Goal: Download file/media

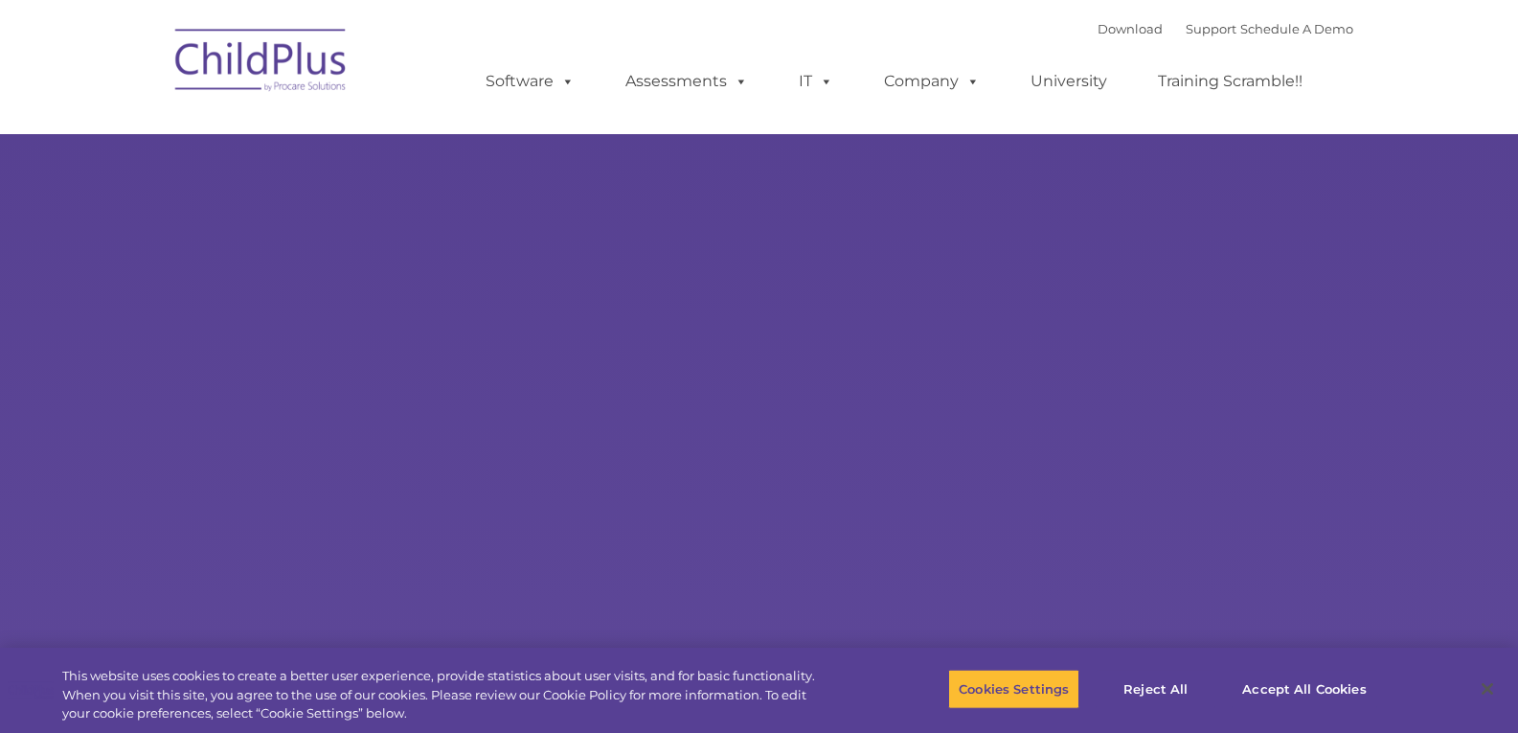
select select "MEDIUM"
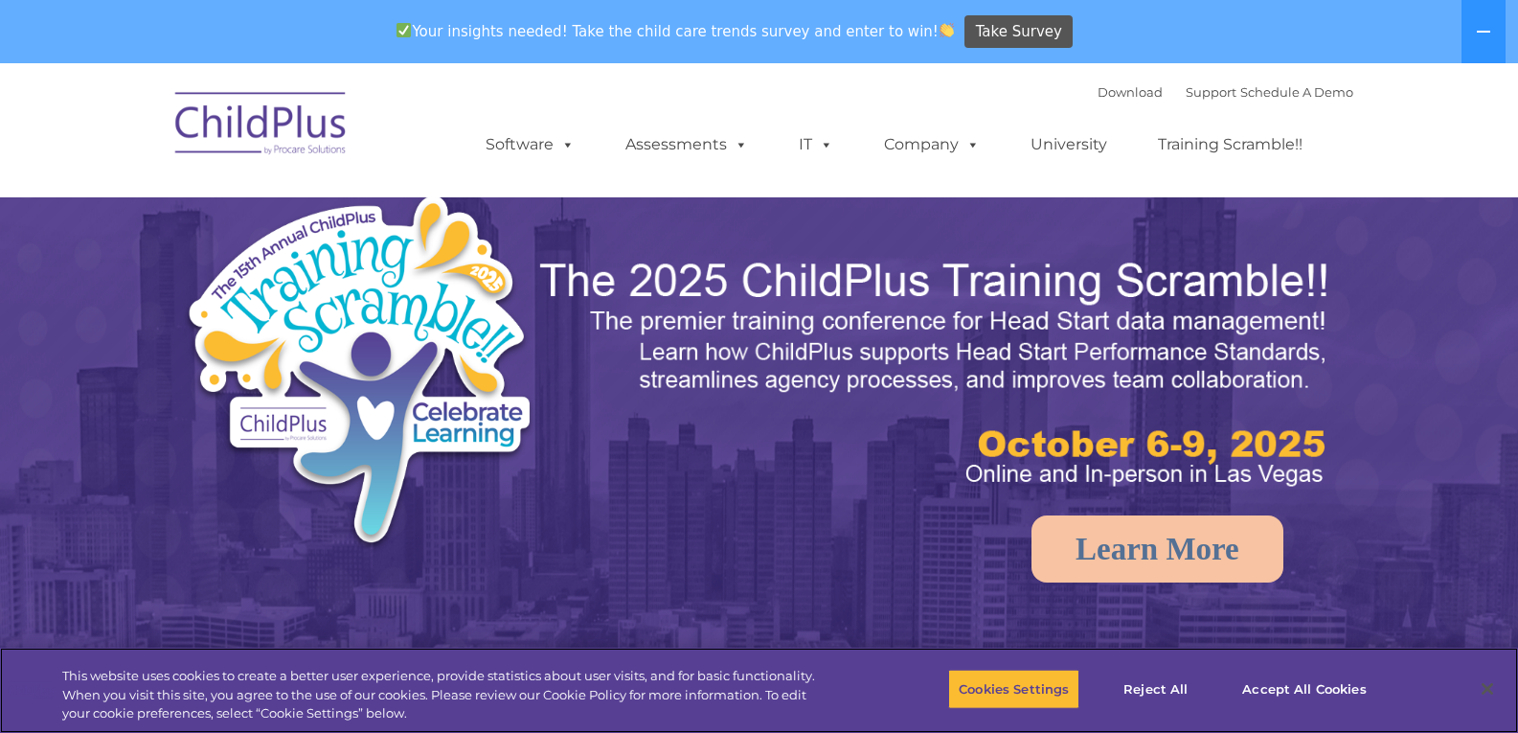
click at [1114, 35] on div "Your insights needed! Take the child care trends survey and enter to win! Take …" at bounding box center [732, 32] width 1465 height 62
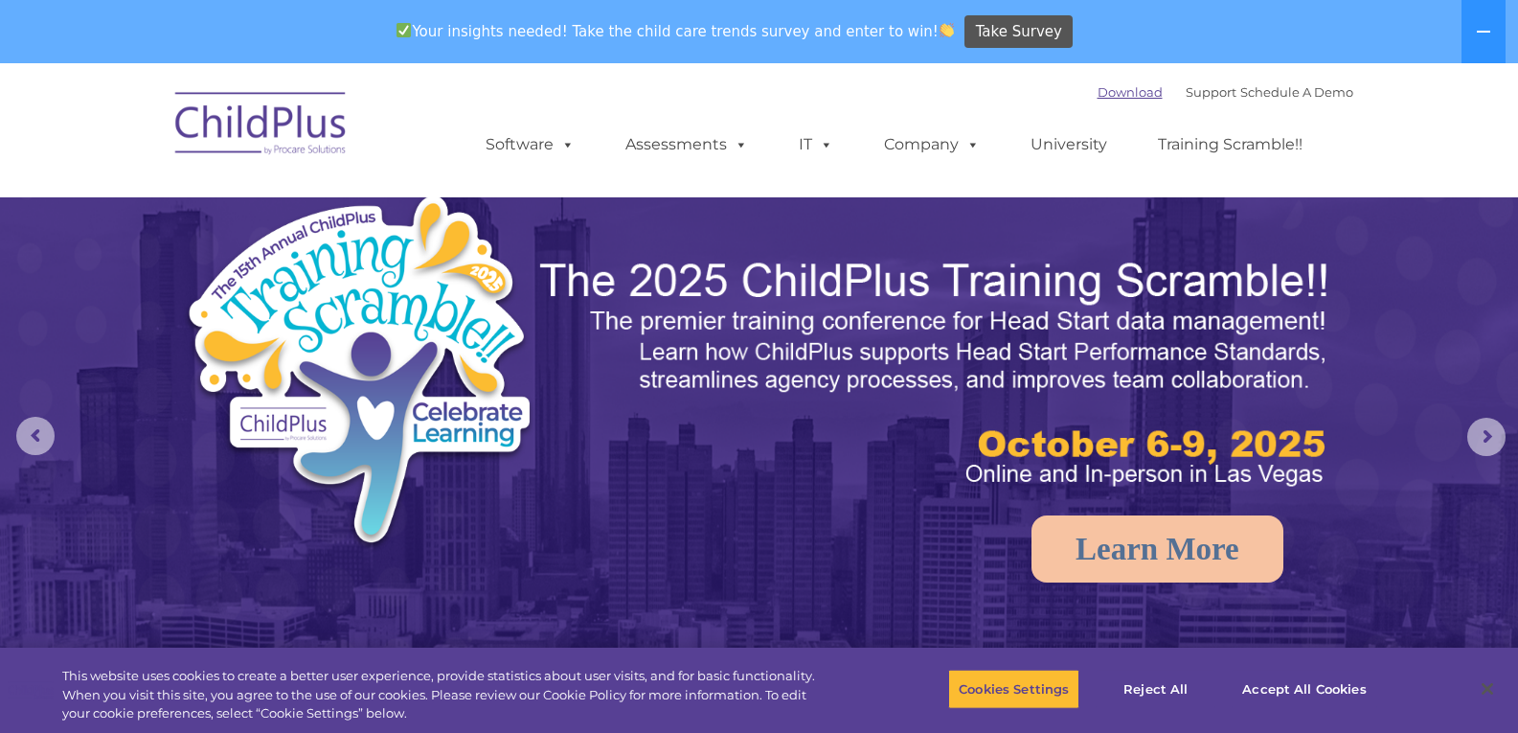
click at [1113, 94] on link "Download" at bounding box center [1130, 91] width 65 height 15
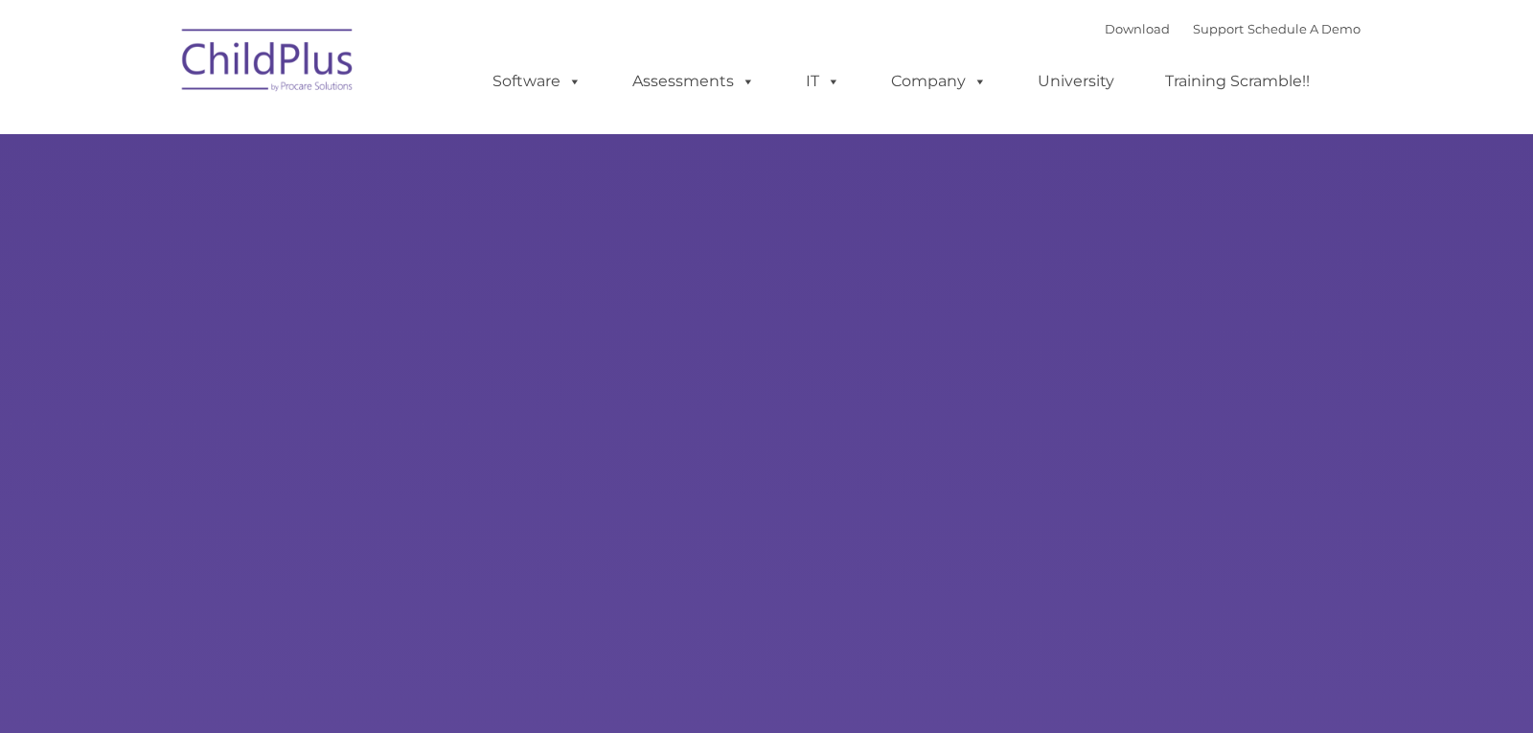
type input ""
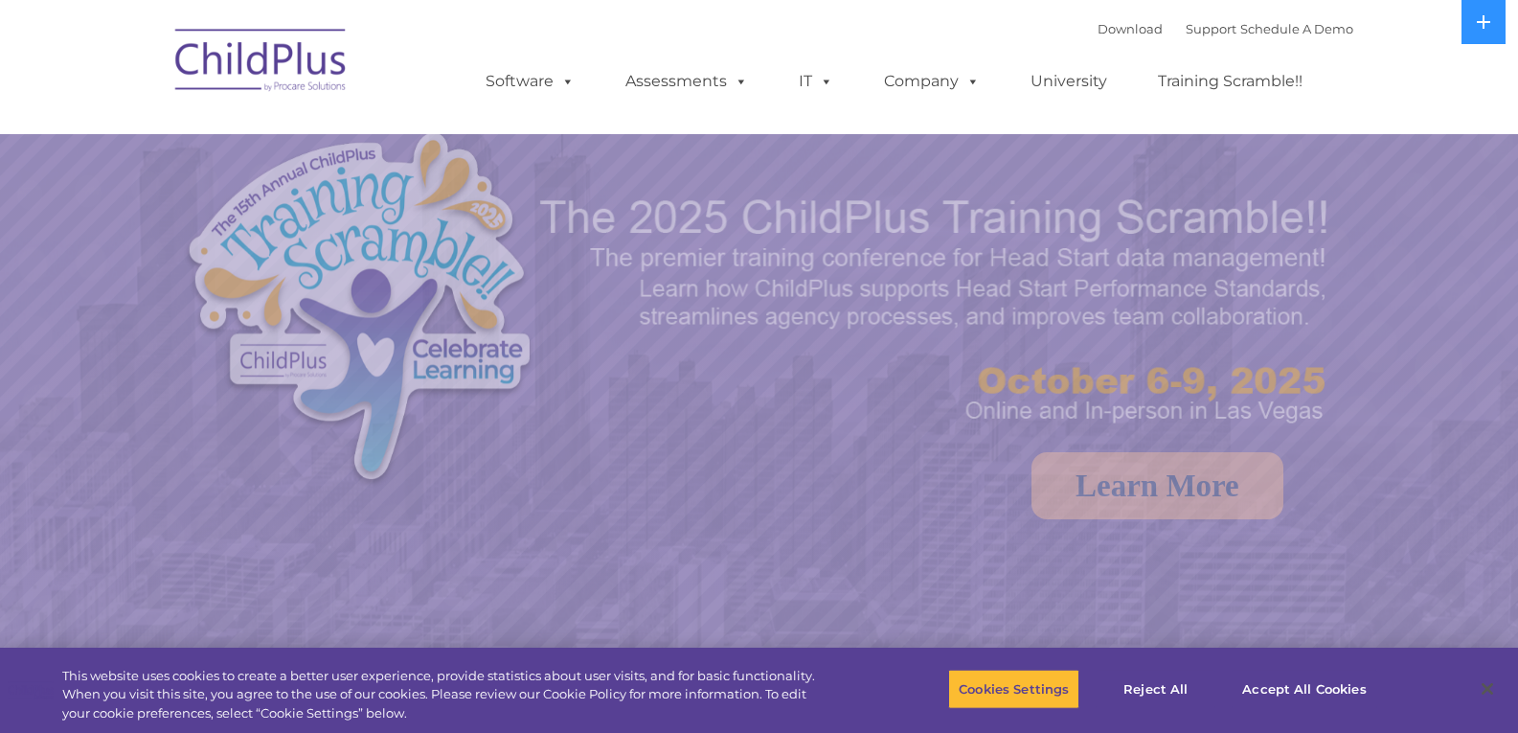
select select "MEDIUM"
